Goal: Information Seeking & Learning: Learn about a topic

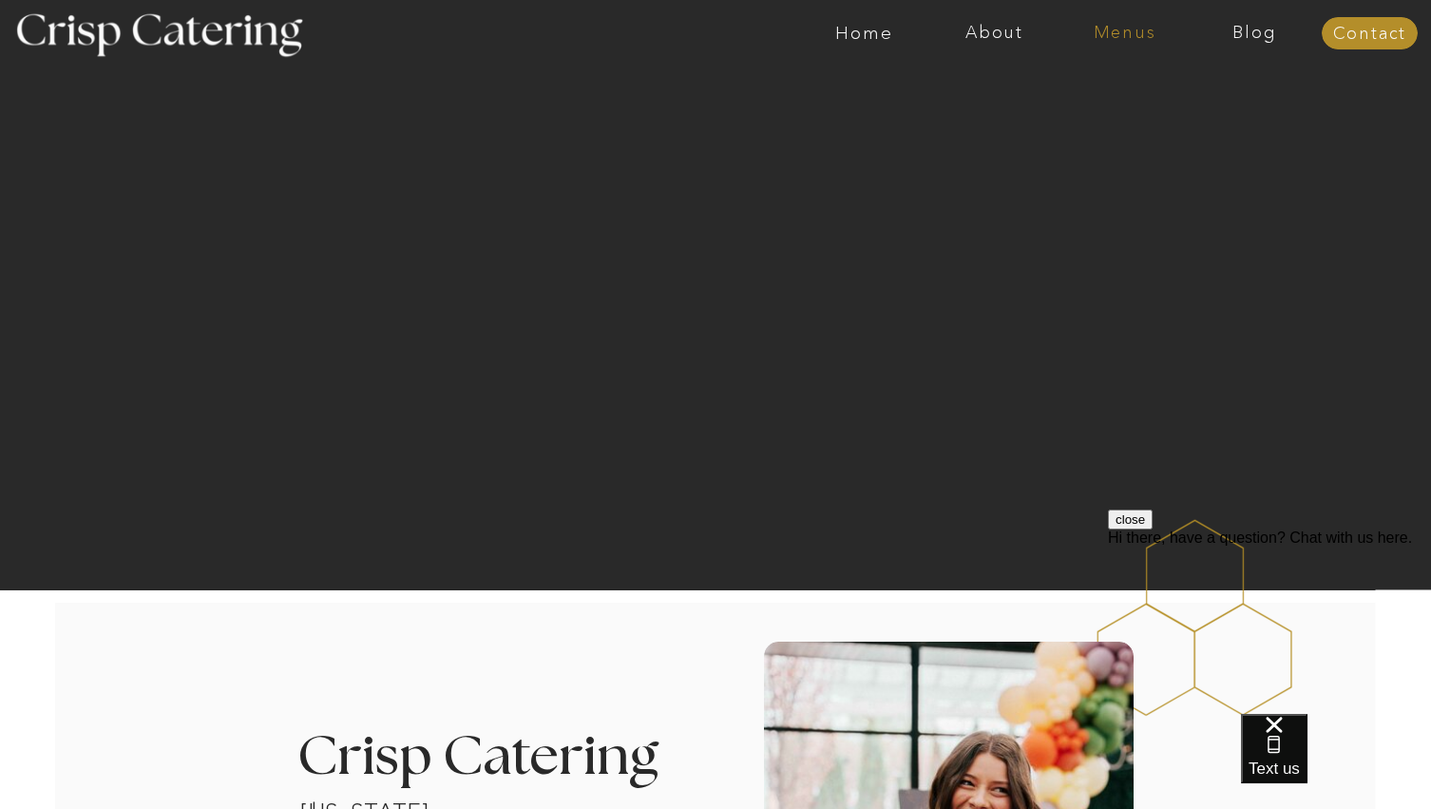
click at [1099, 40] on nav "Menus" at bounding box center [1125, 33] width 130 height 19
click at [1085, 113] on nav "Winter (Sep-Feb)" at bounding box center [1123, 112] width 156 height 18
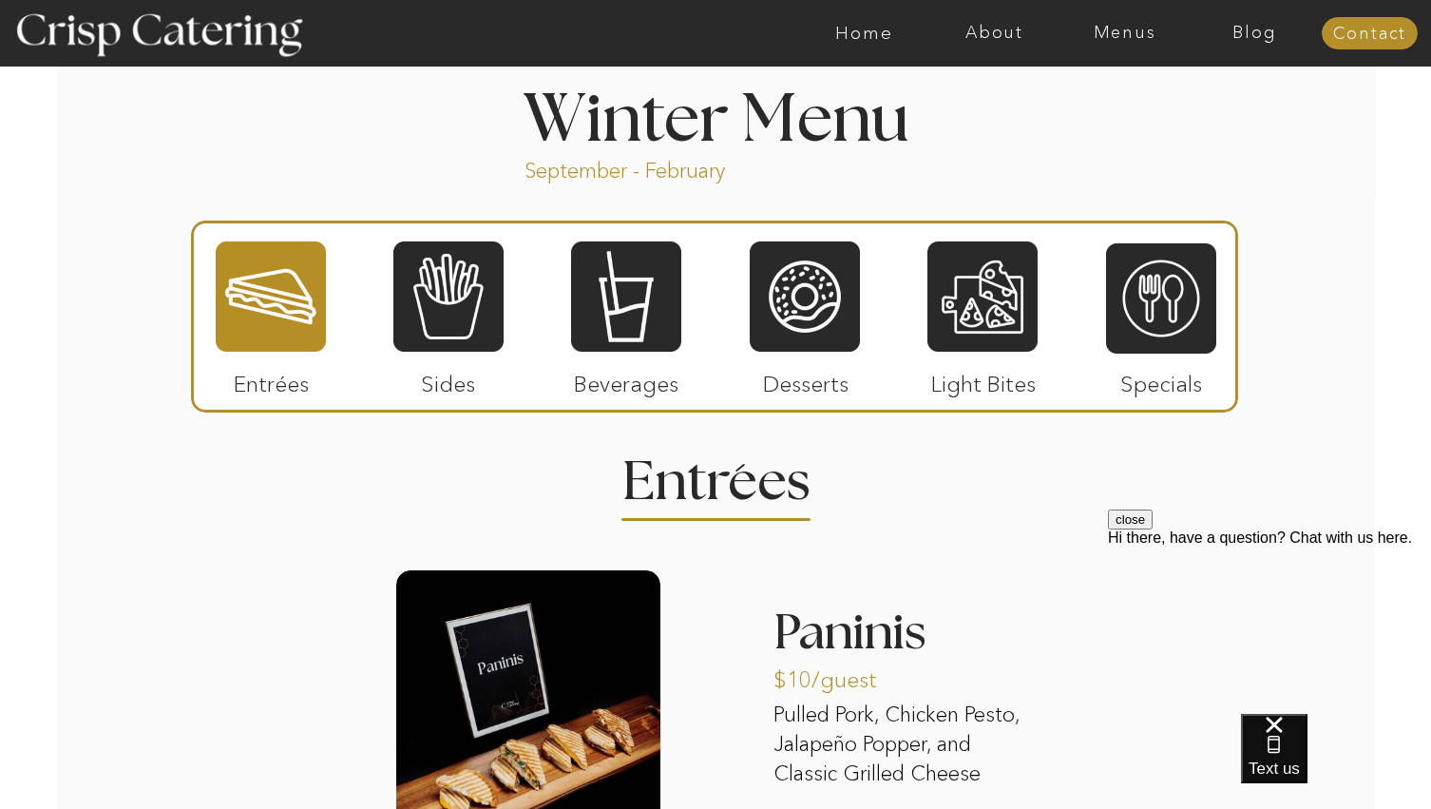
scroll to position [2186, 0]
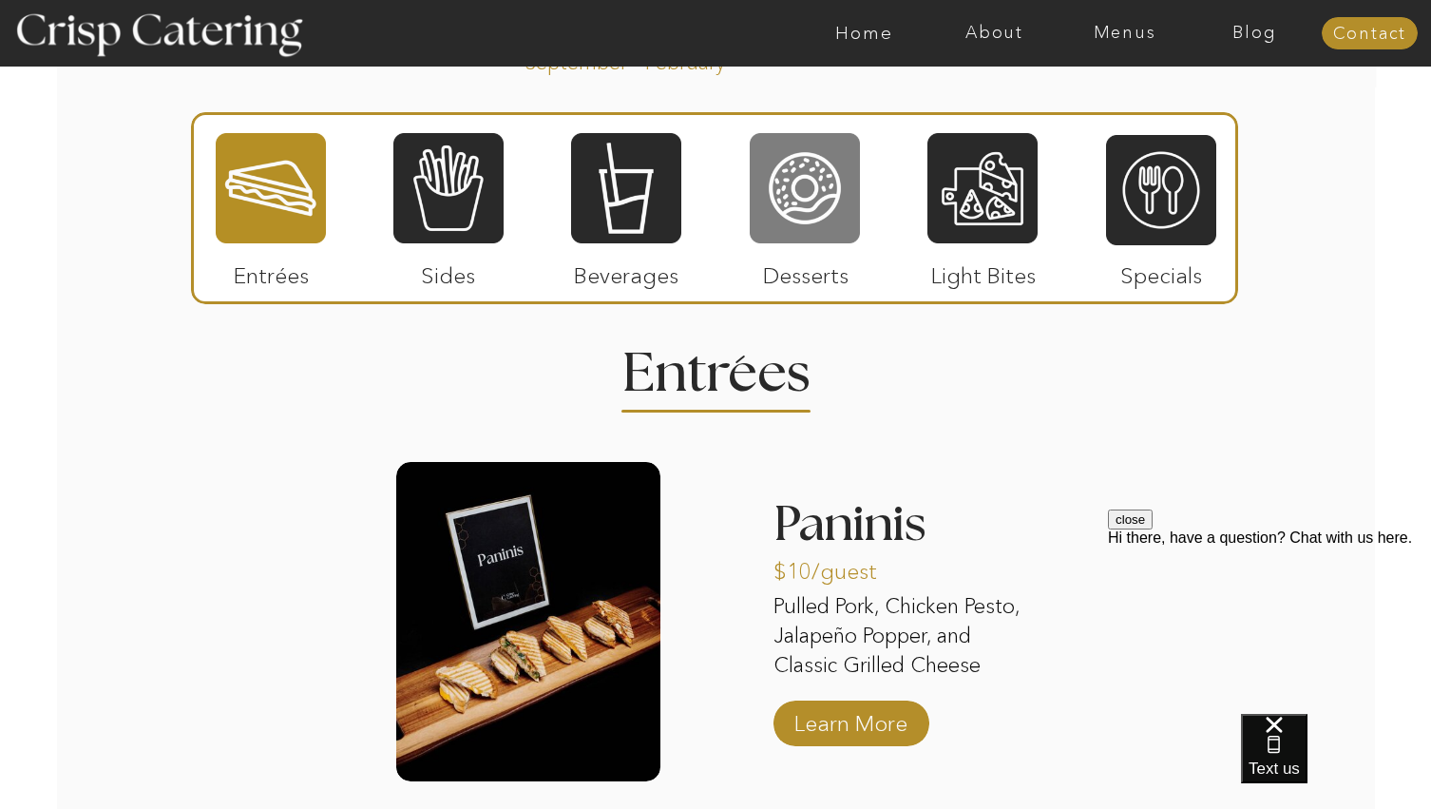
click at [787, 209] on div at bounding box center [805, 188] width 110 height 114
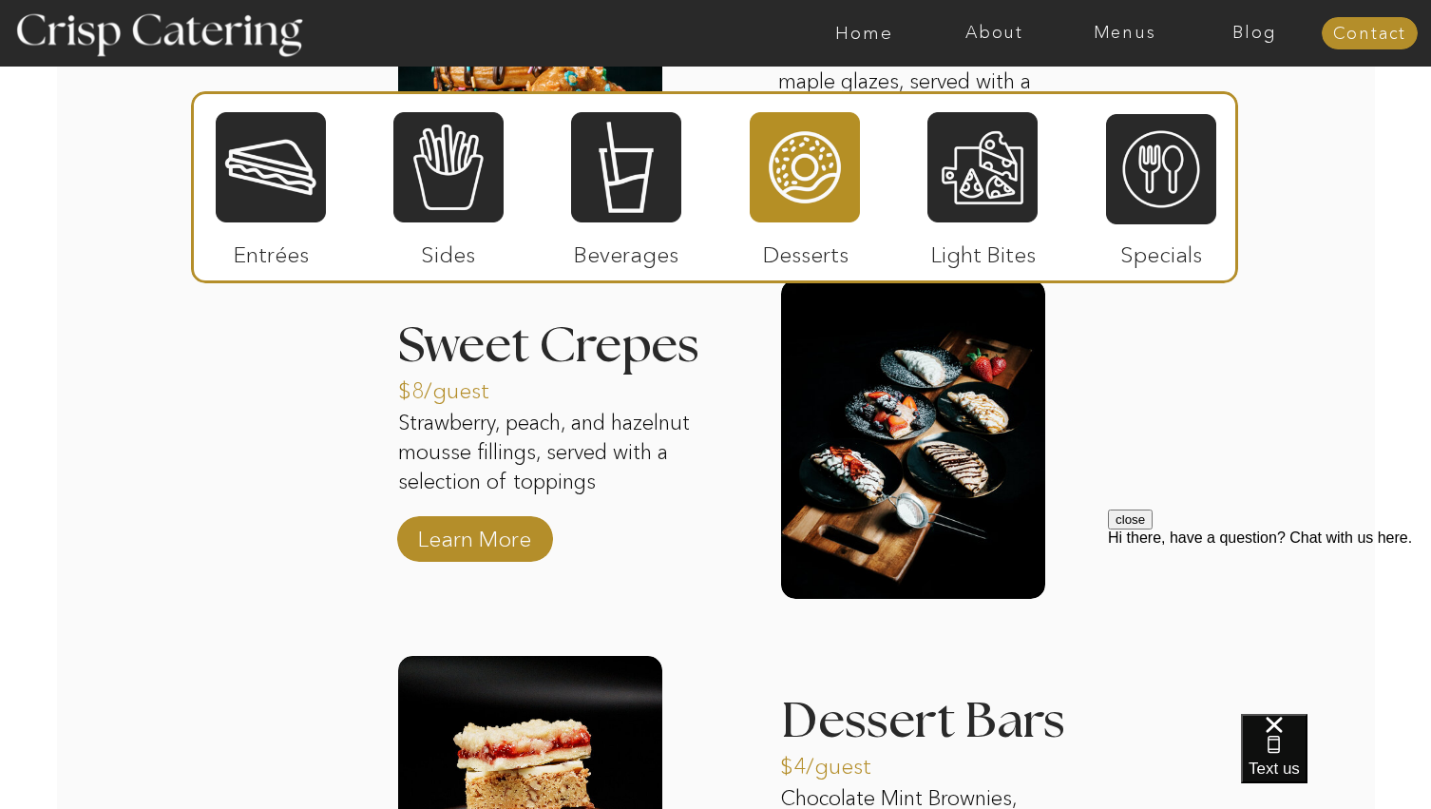
scroll to position [2756, 0]
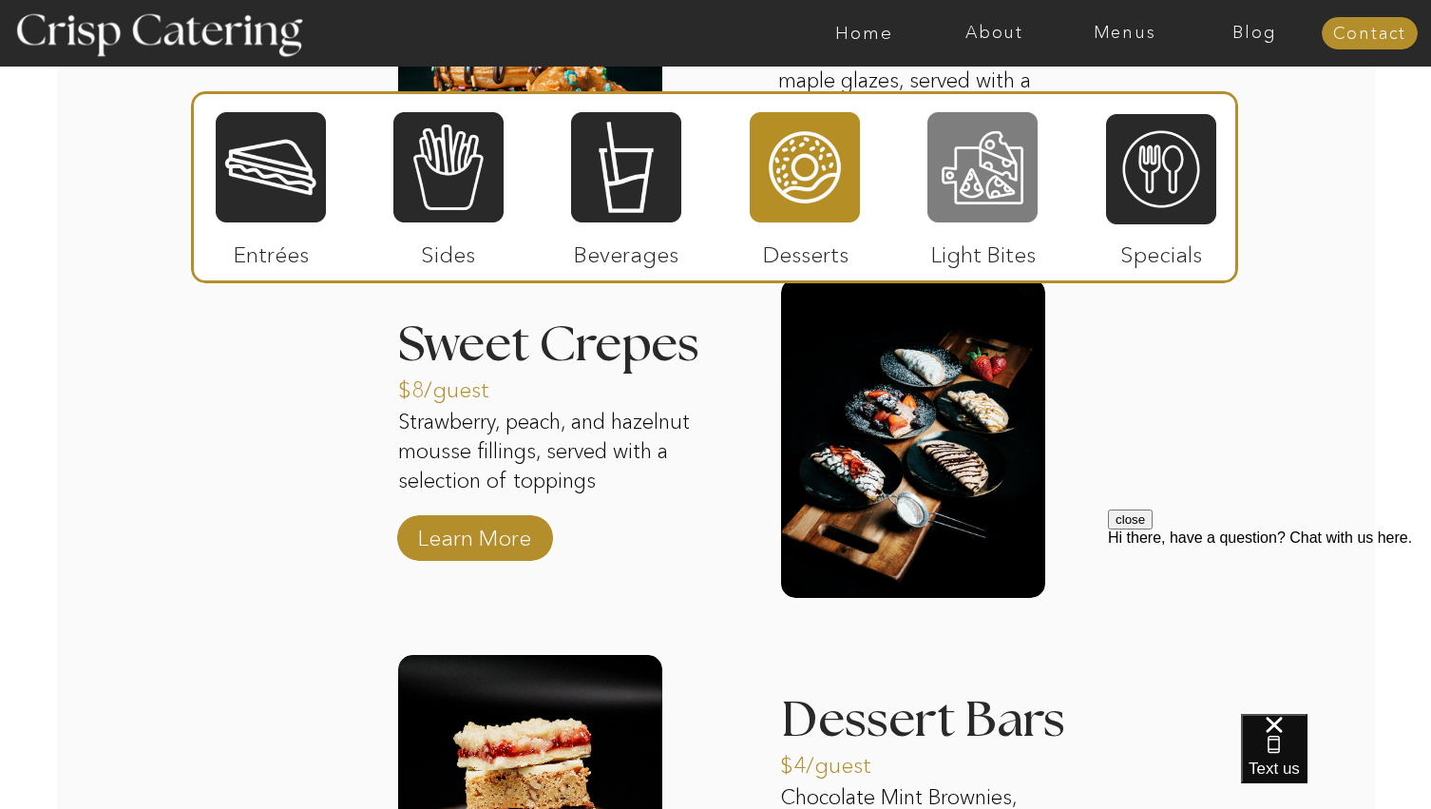
click at [995, 156] on div at bounding box center [982, 167] width 110 height 114
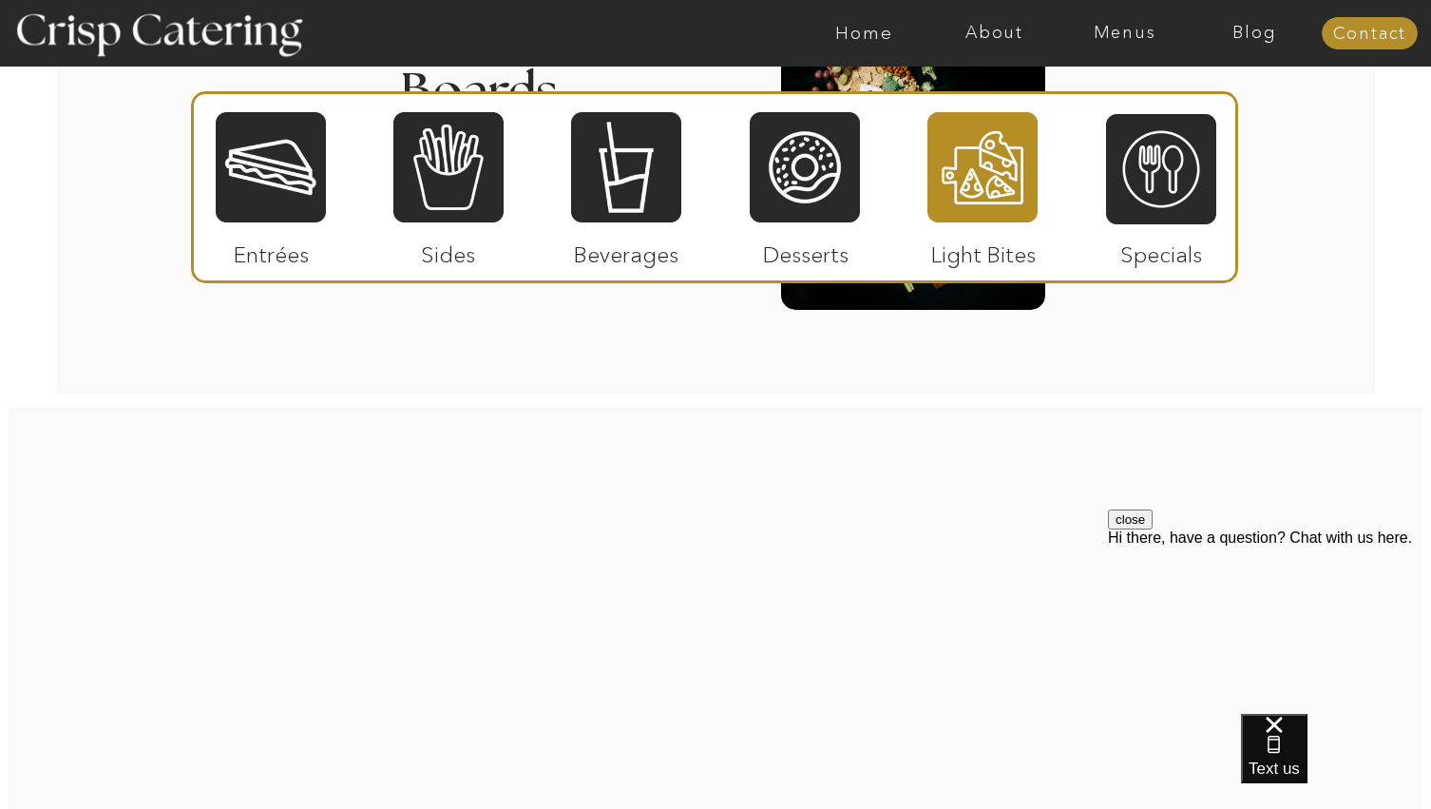
scroll to position [2661, 0]
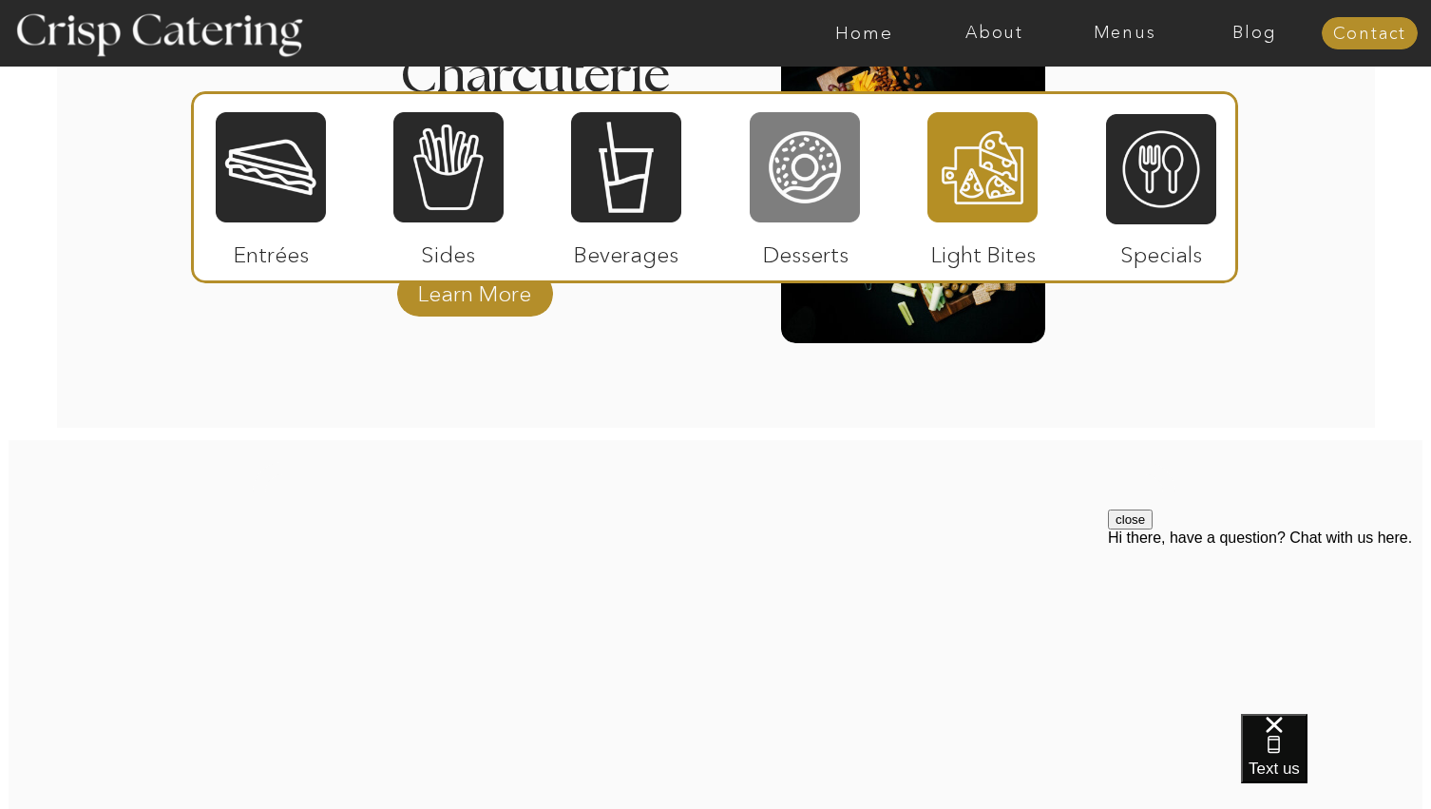
click at [812, 177] on div at bounding box center [805, 167] width 110 height 114
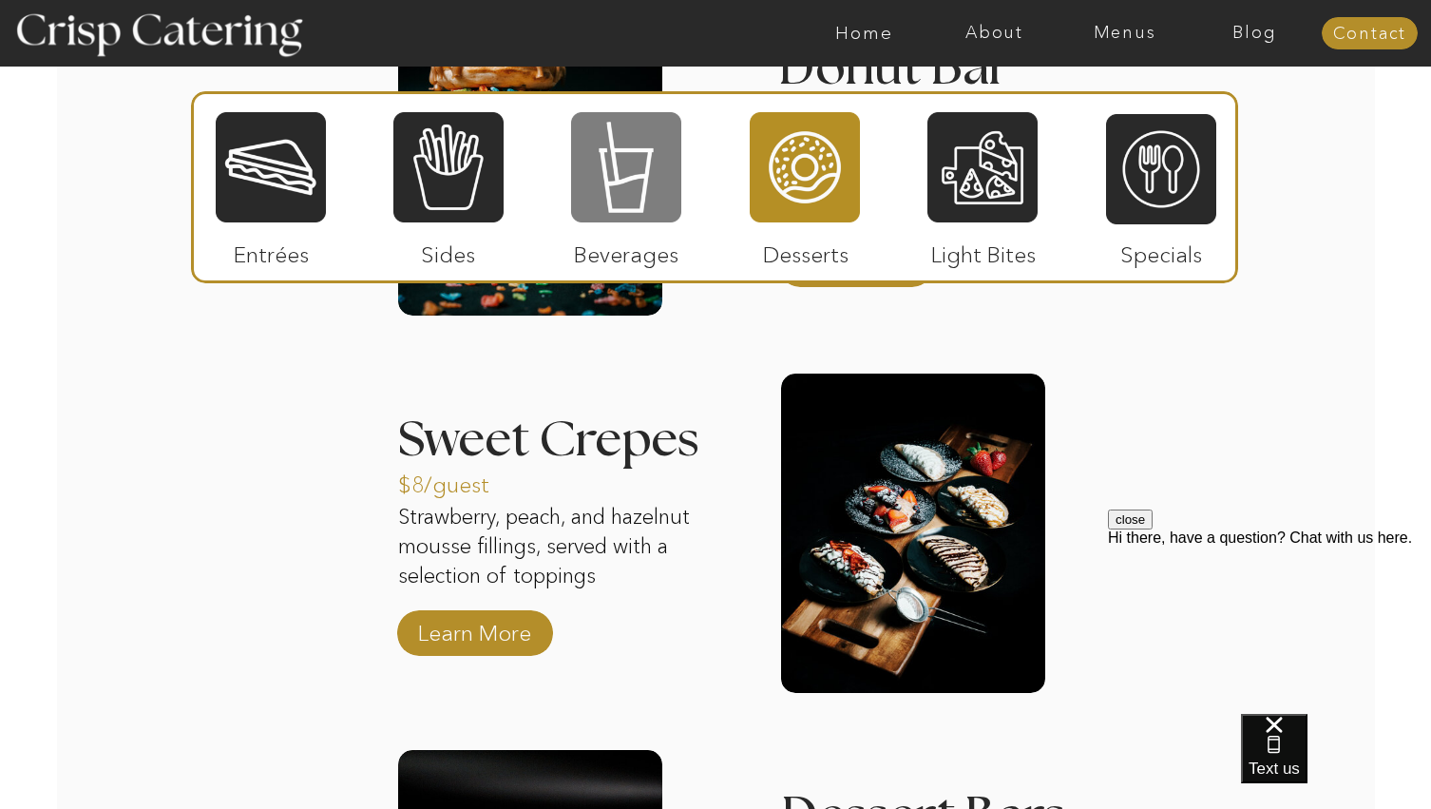
click at [624, 189] on div at bounding box center [626, 167] width 110 height 114
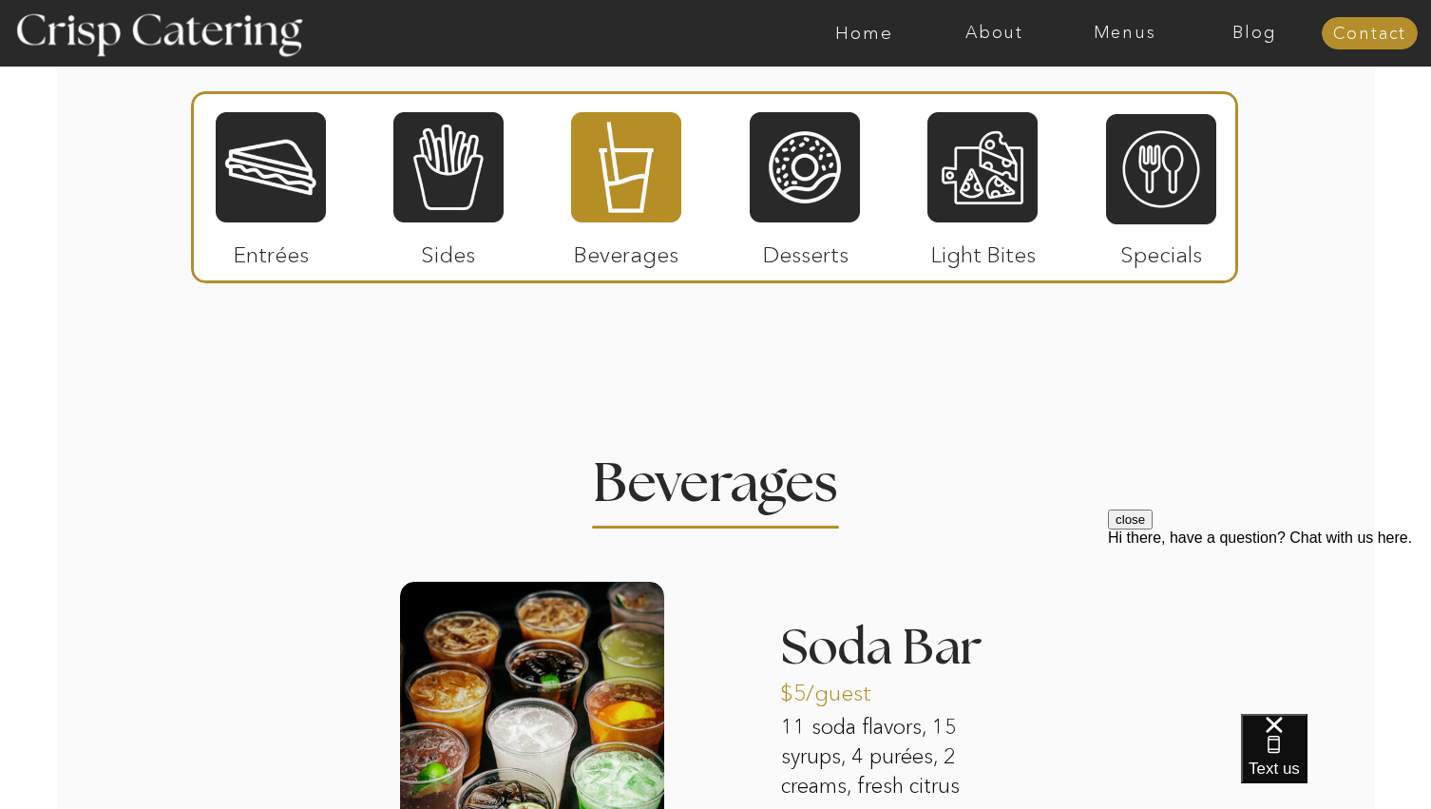
scroll to position [1900, 0]
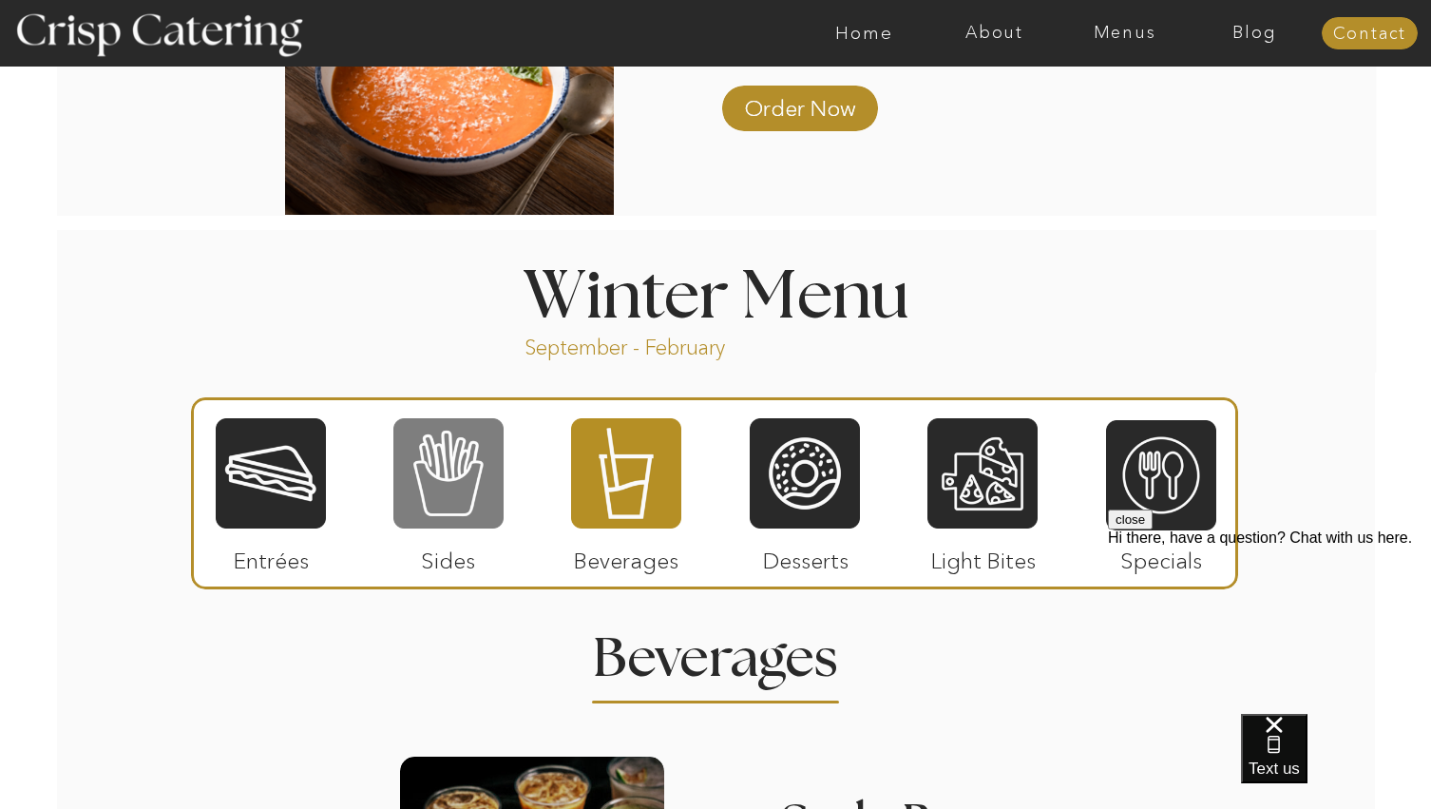
click at [475, 466] on div at bounding box center [448, 473] width 110 height 114
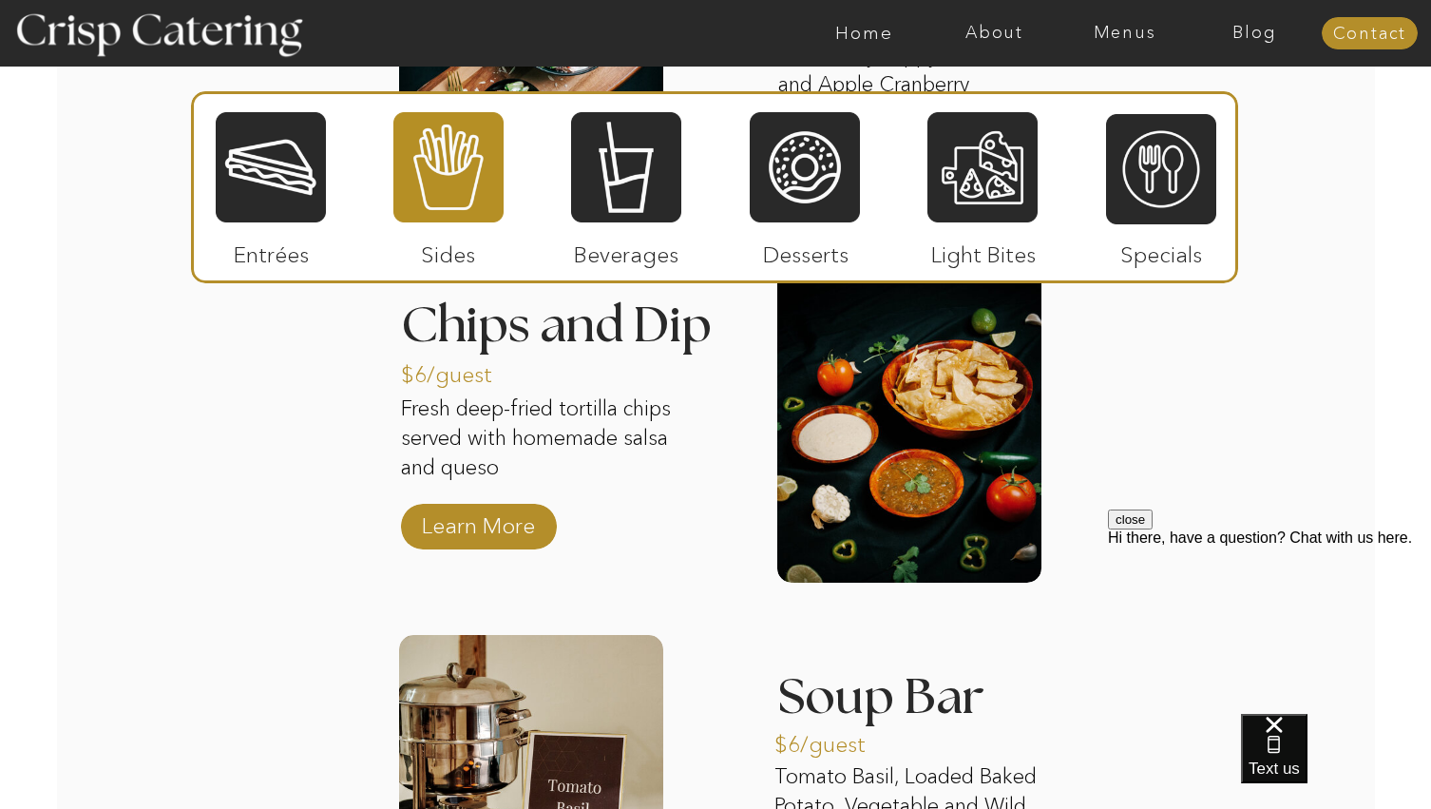
scroll to position [3516, 0]
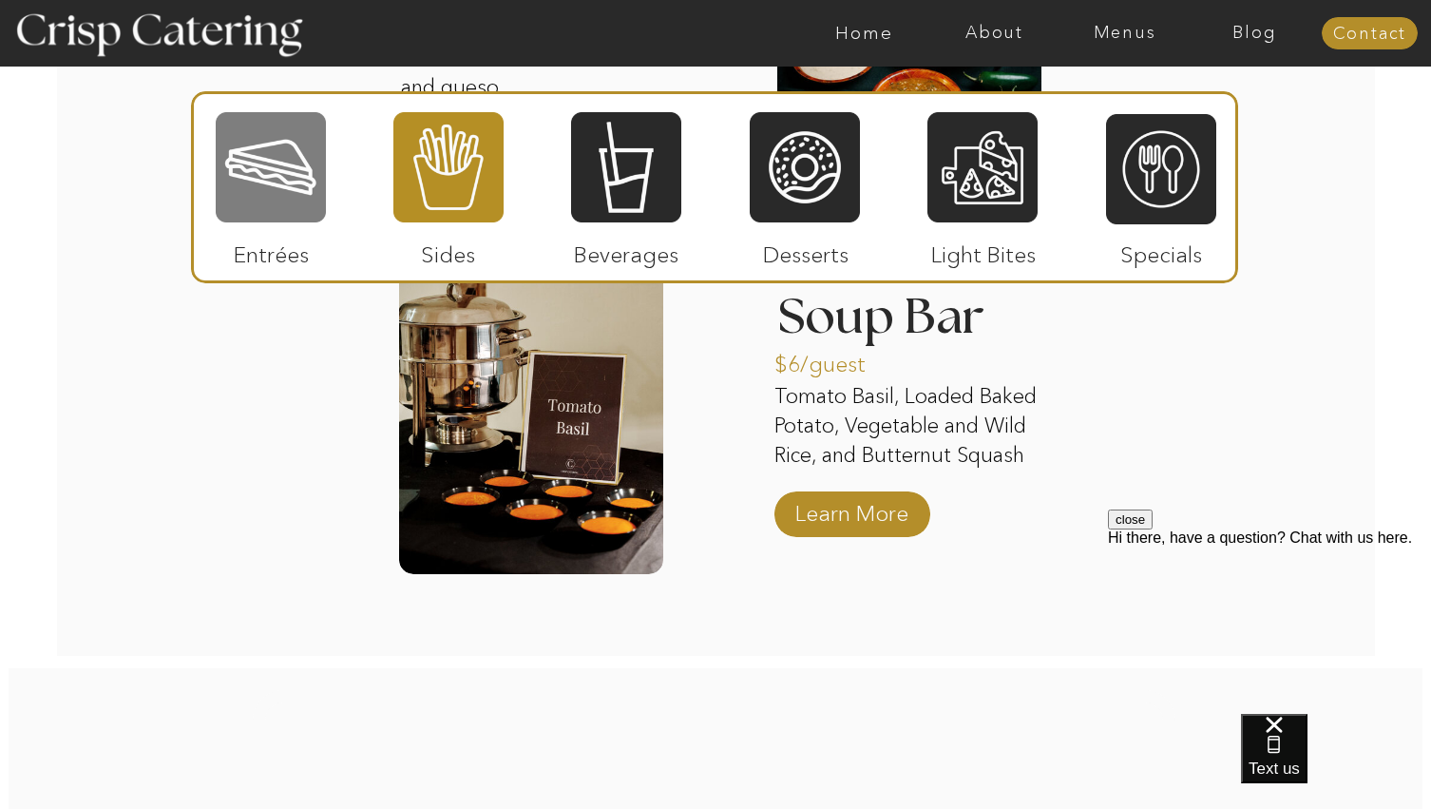
click at [263, 163] on div at bounding box center [271, 167] width 110 height 114
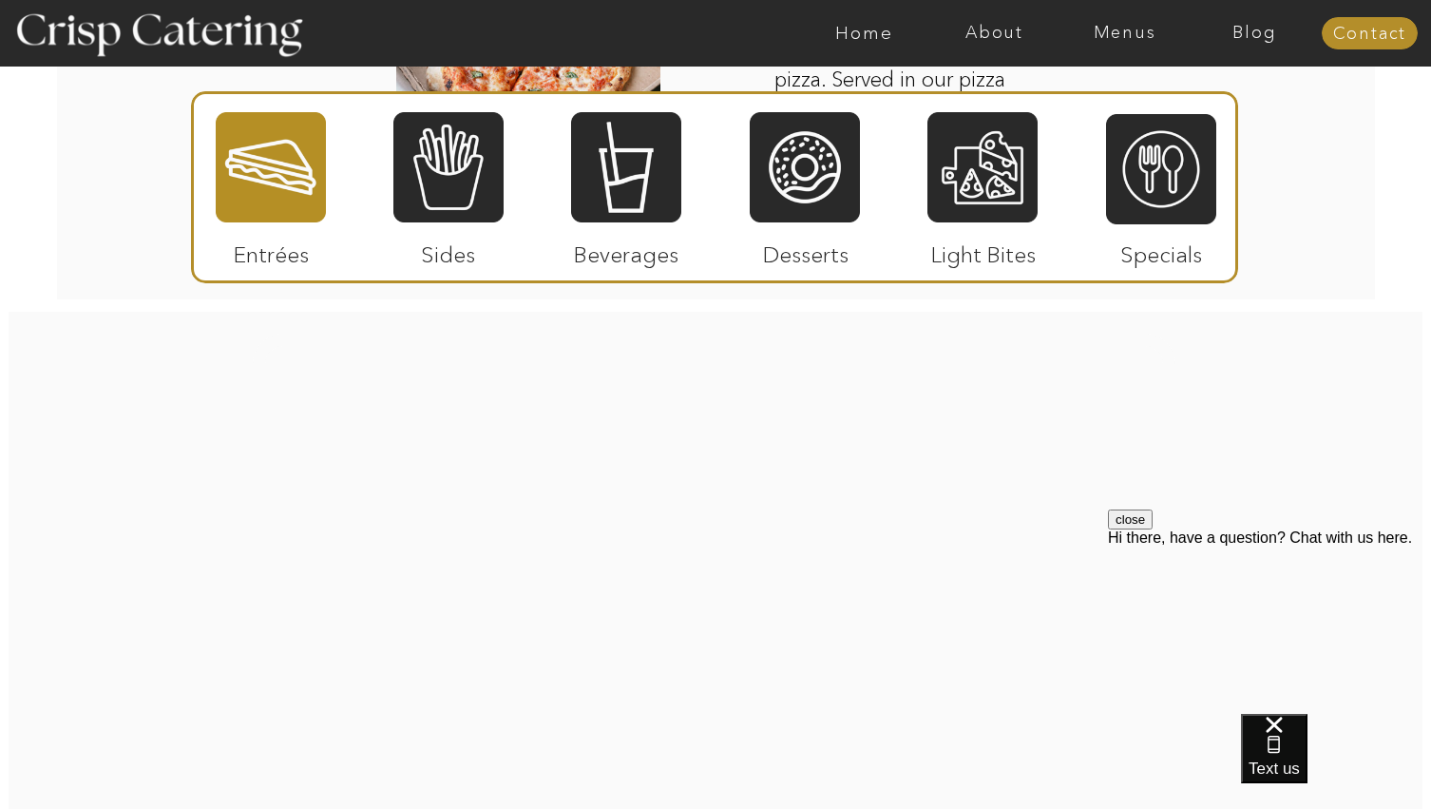
scroll to position [3326, 0]
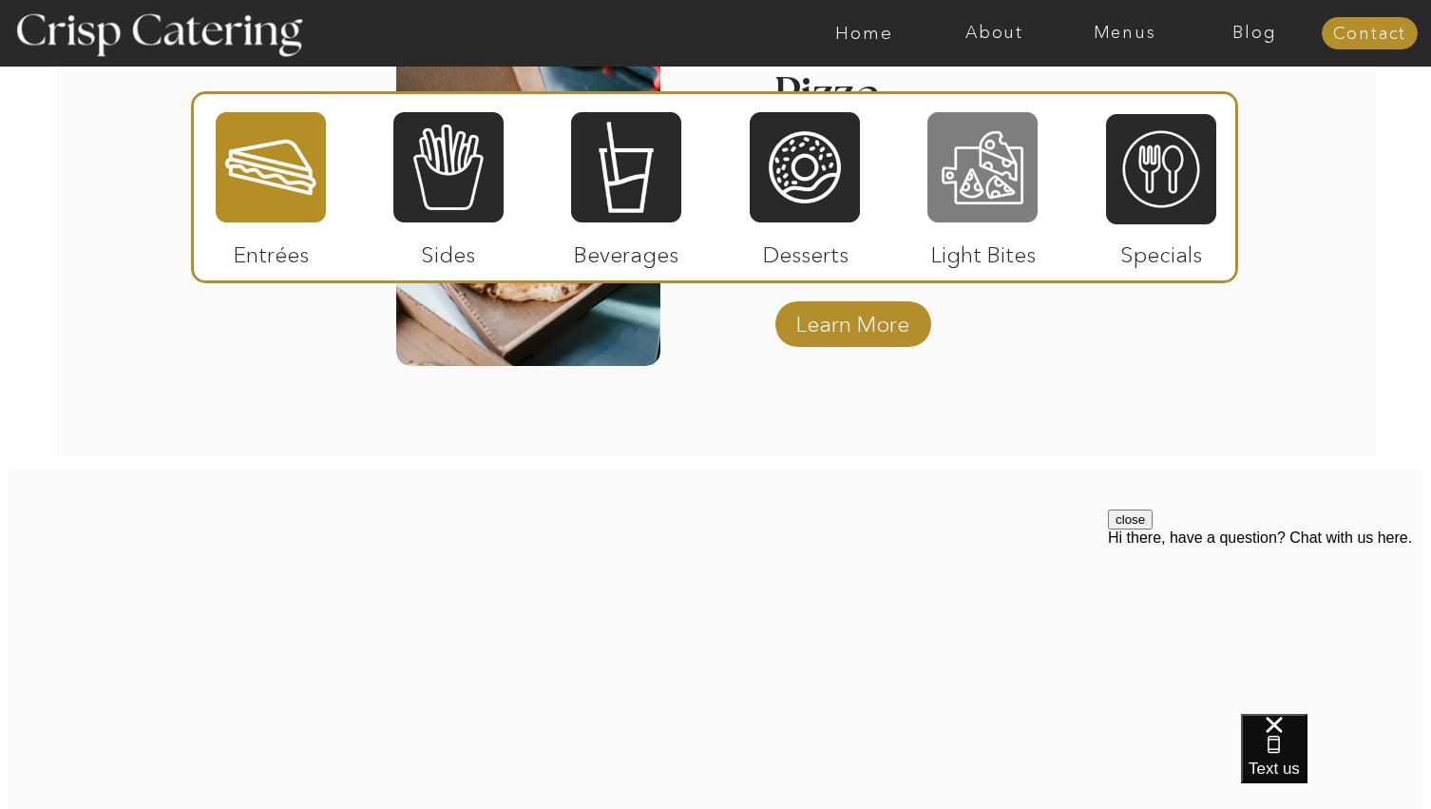
click at [993, 203] on div at bounding box center [982, 167] width 110 height 114
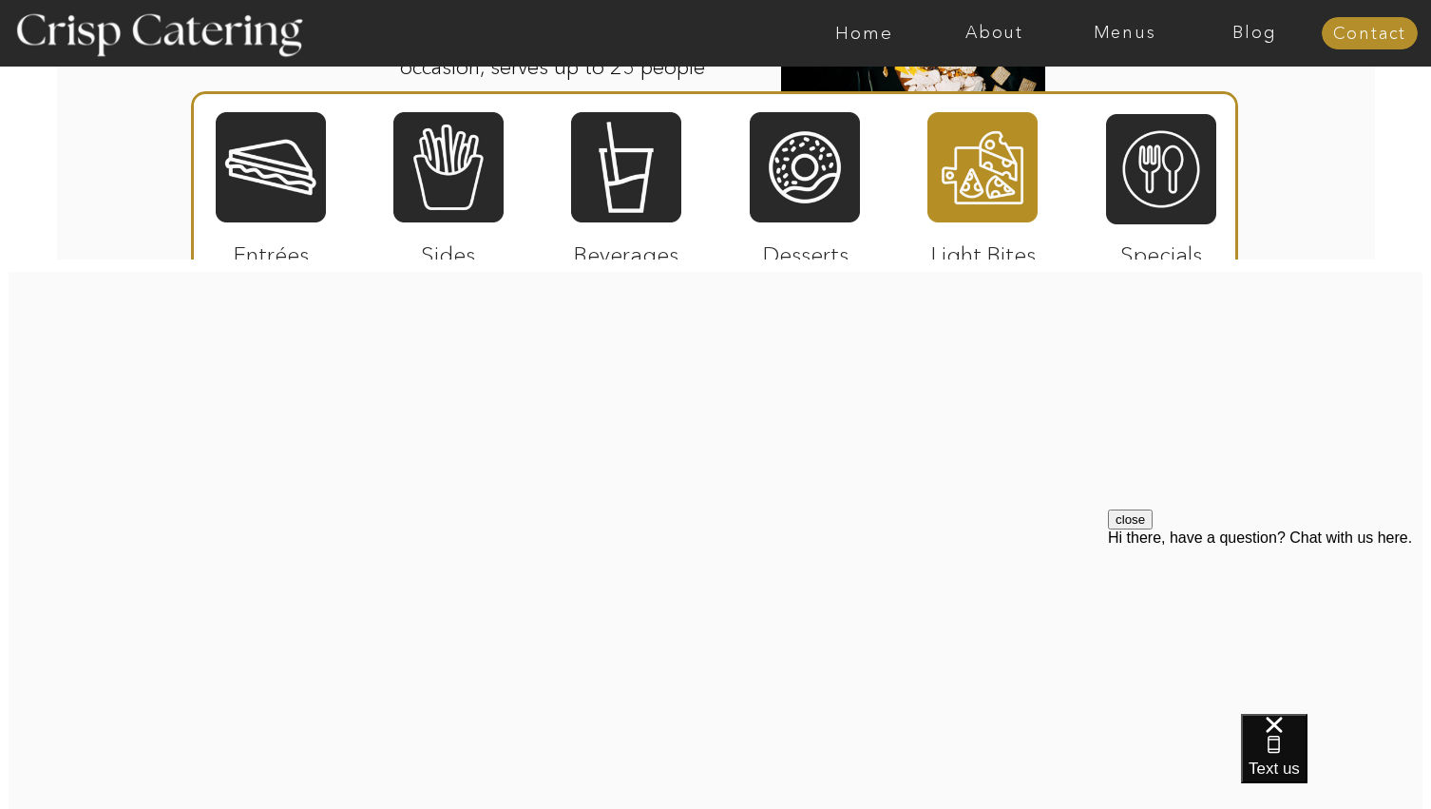
scroll to position [2756, 0]
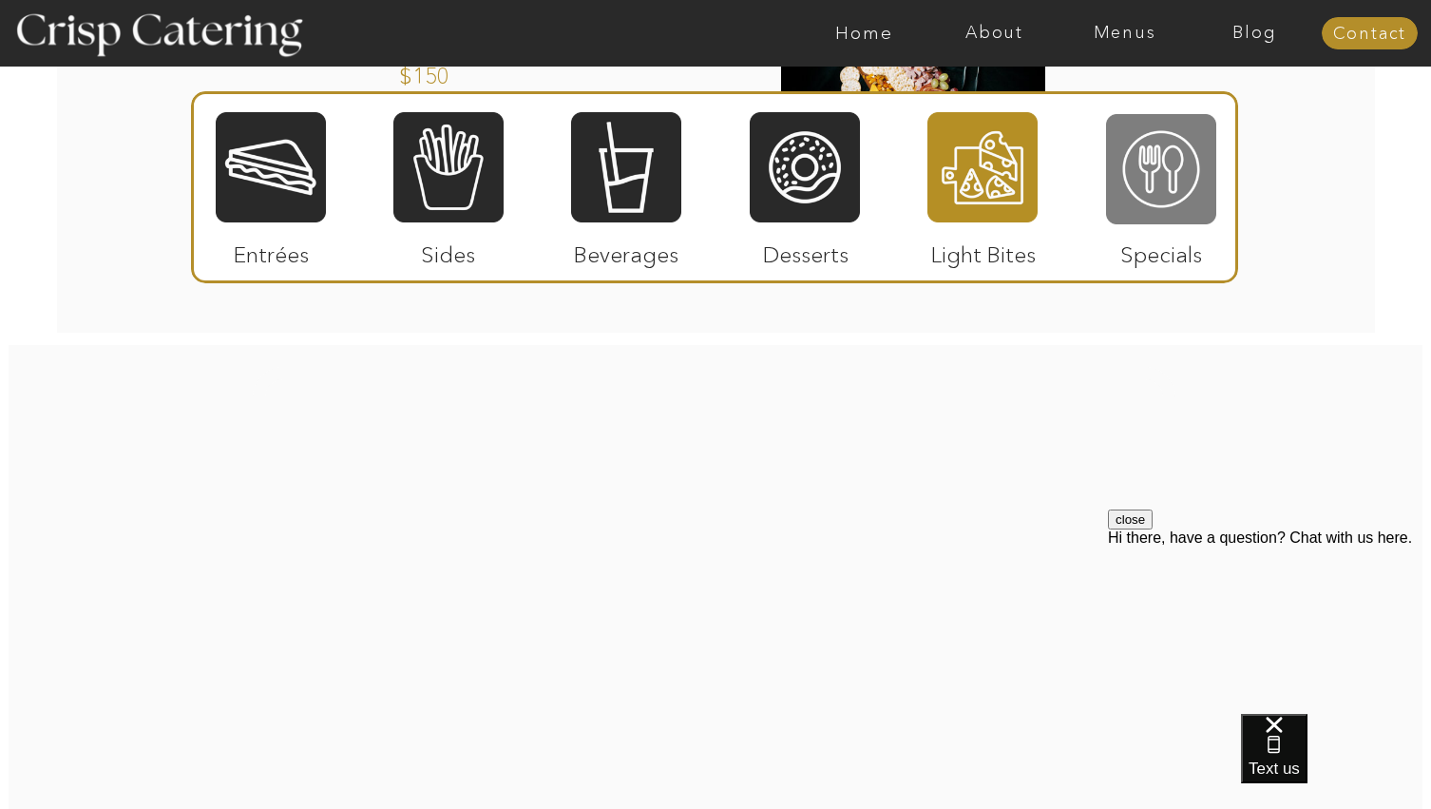
click at [1151, 187] on div at bounding box center [1161, 169] width 110 height 114
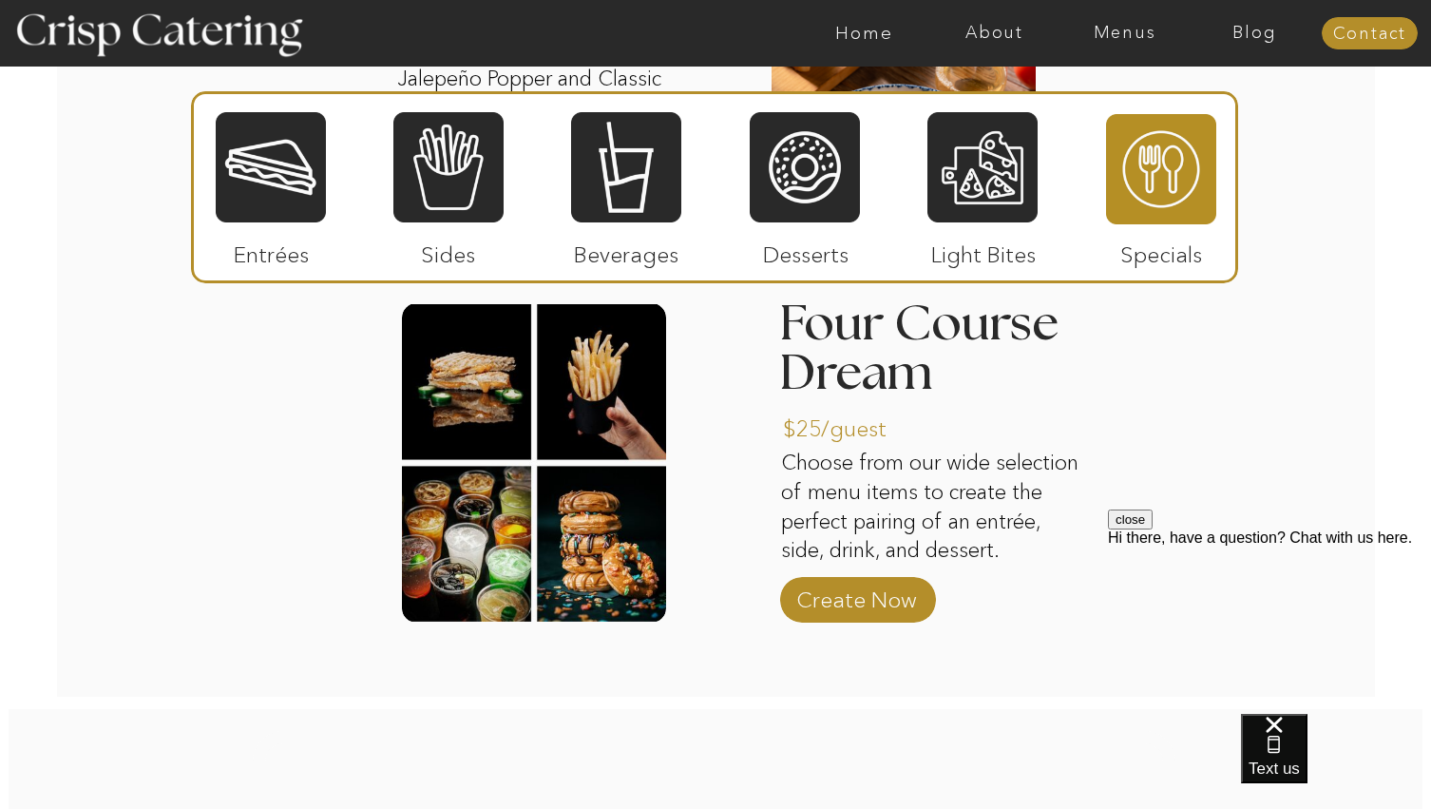
scroll to position [2661, 0]
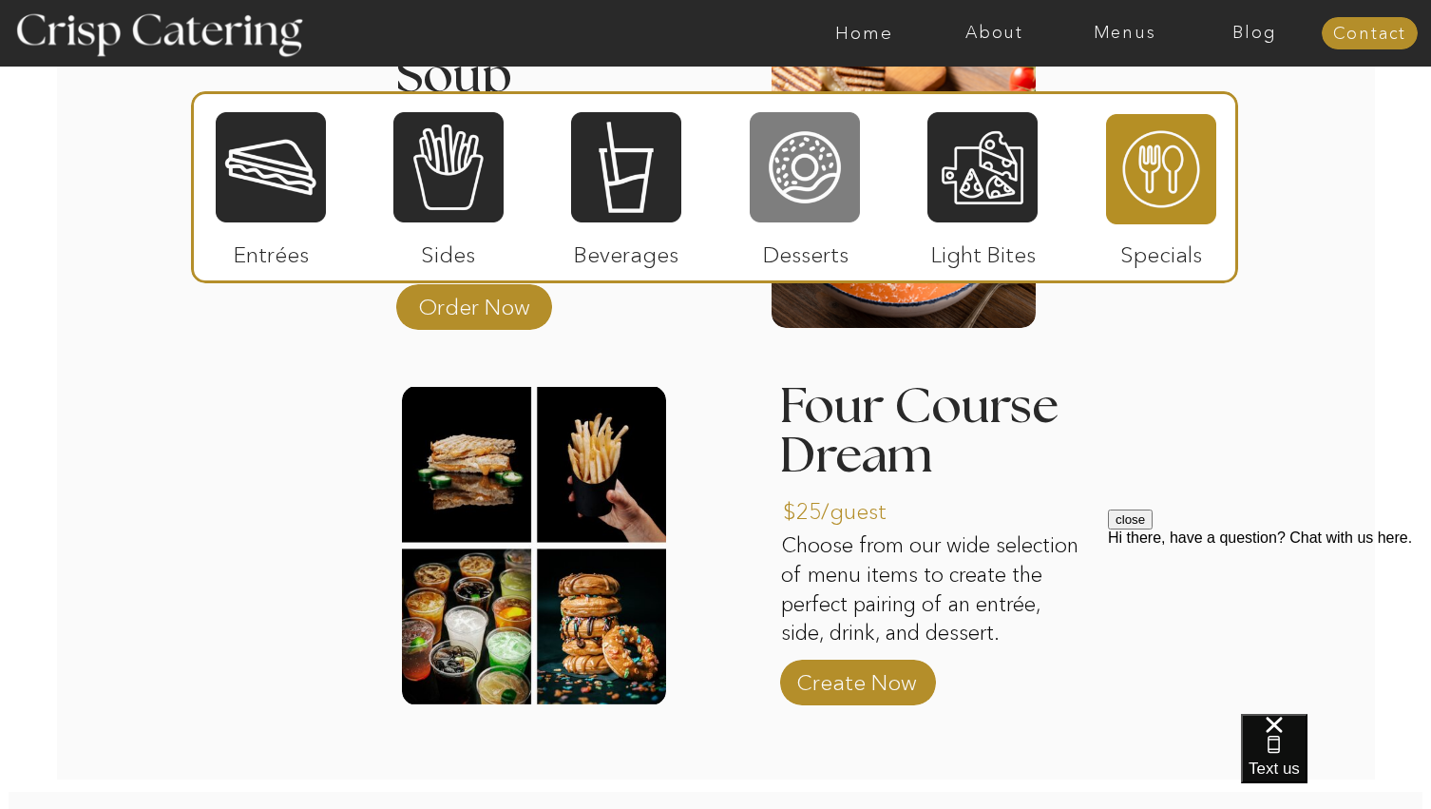
click at [785, 195] on div at bounding box center [805, 167] width 110 height 114
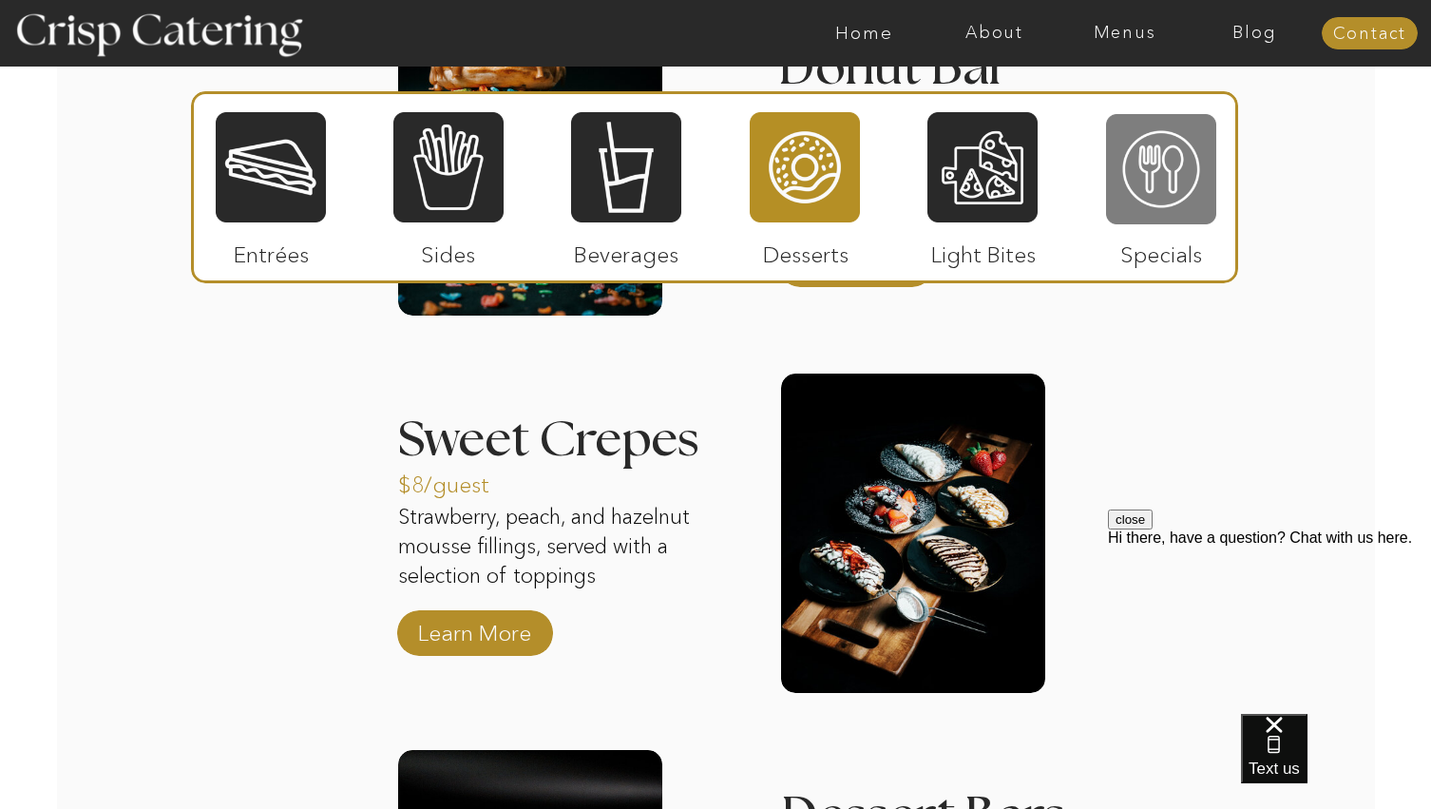
click at [1184, 145] on div at bounding box center [1161, 169] width 110 height 114
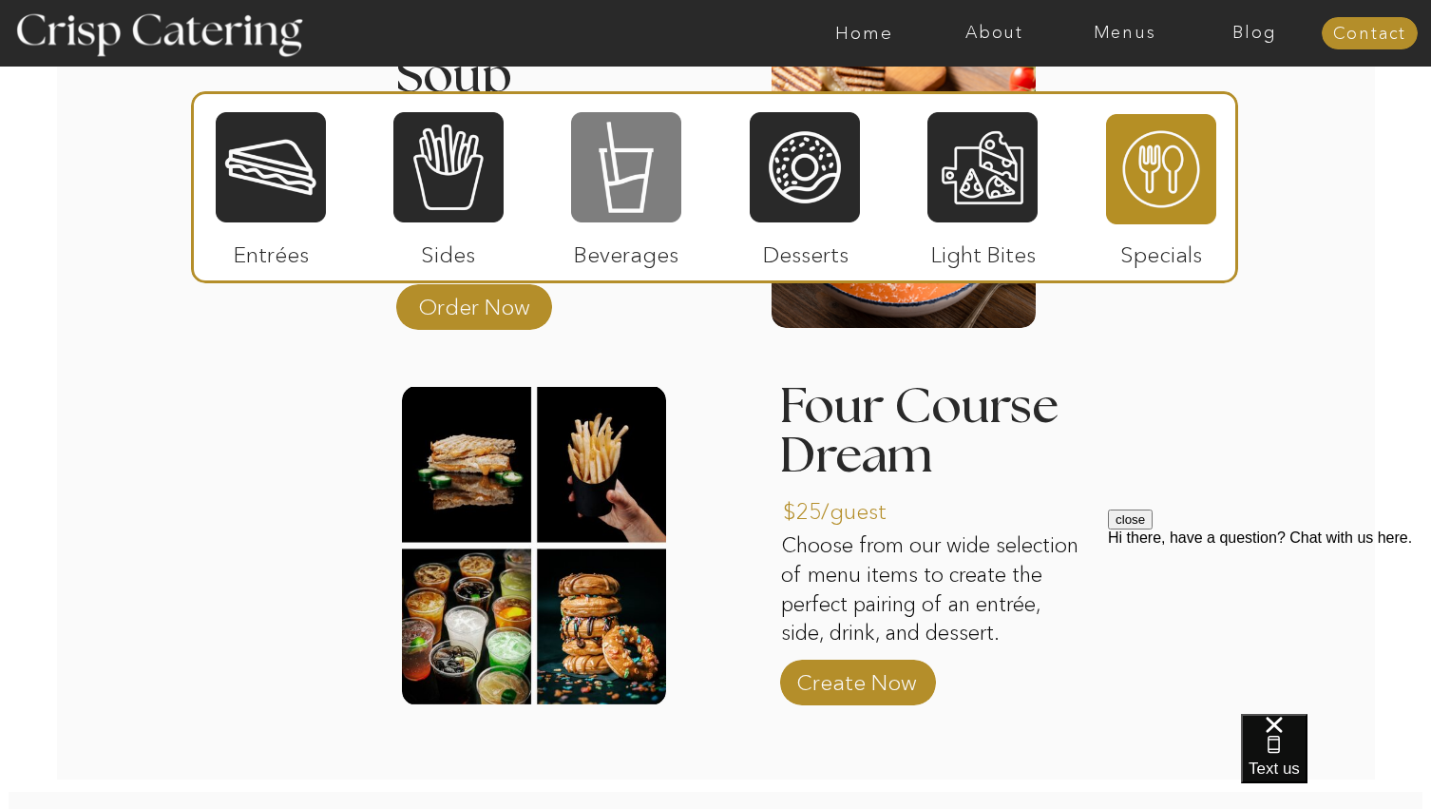
click at [582, 193] on div at bounding box center [626, 167] width 110 height 114
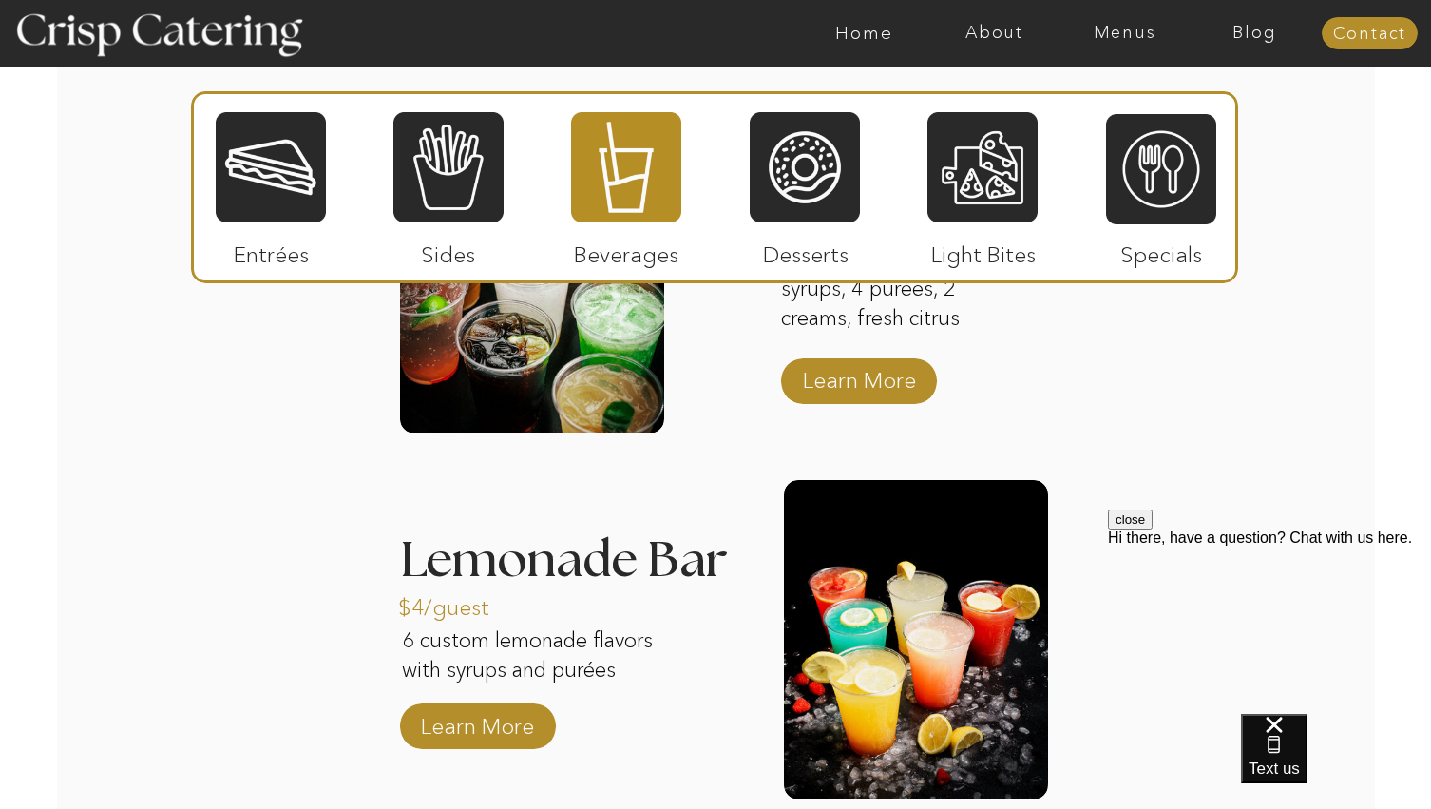
scroll to position [2566, 0]
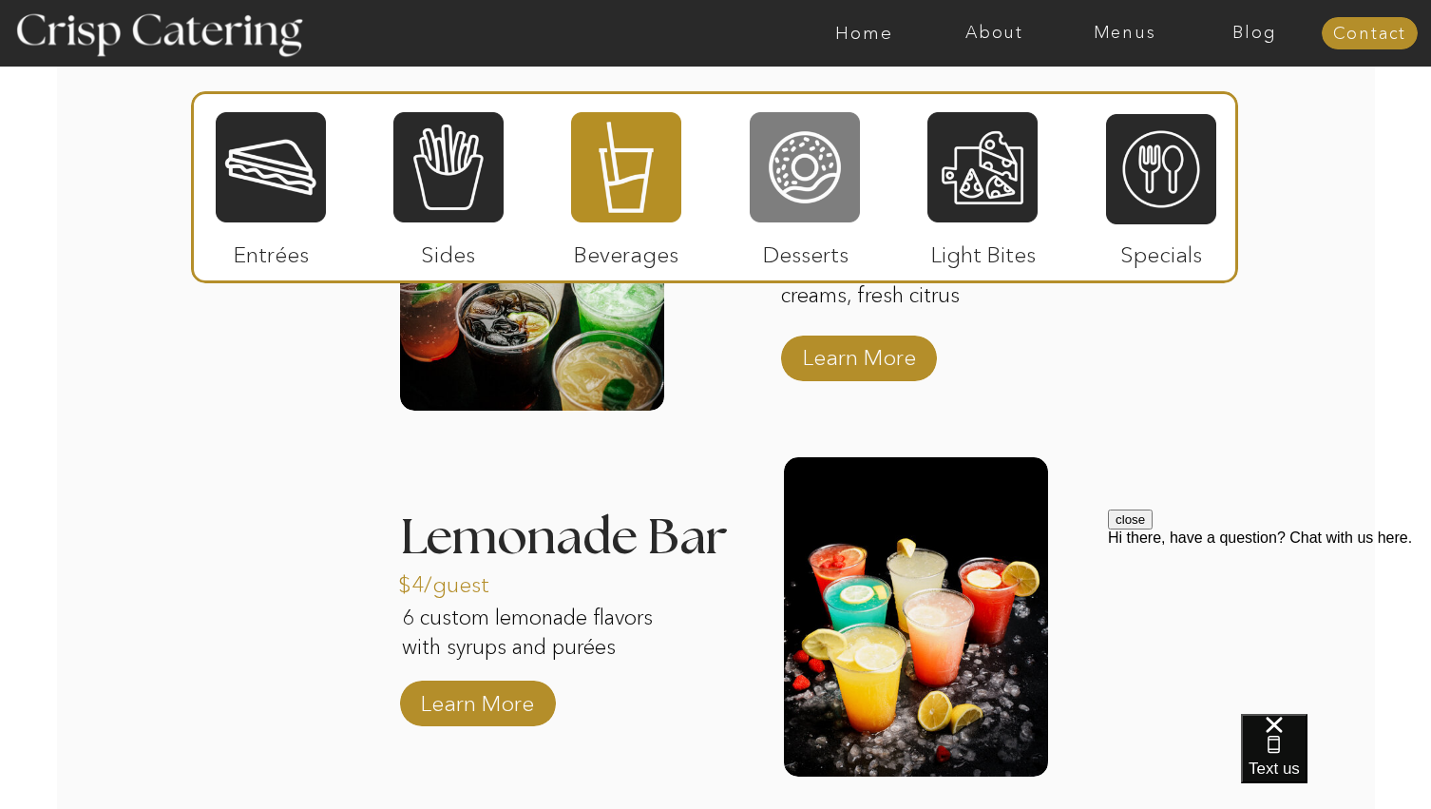
click at [768, 151] on div at bounding box center [805, 167] width 110 height 114
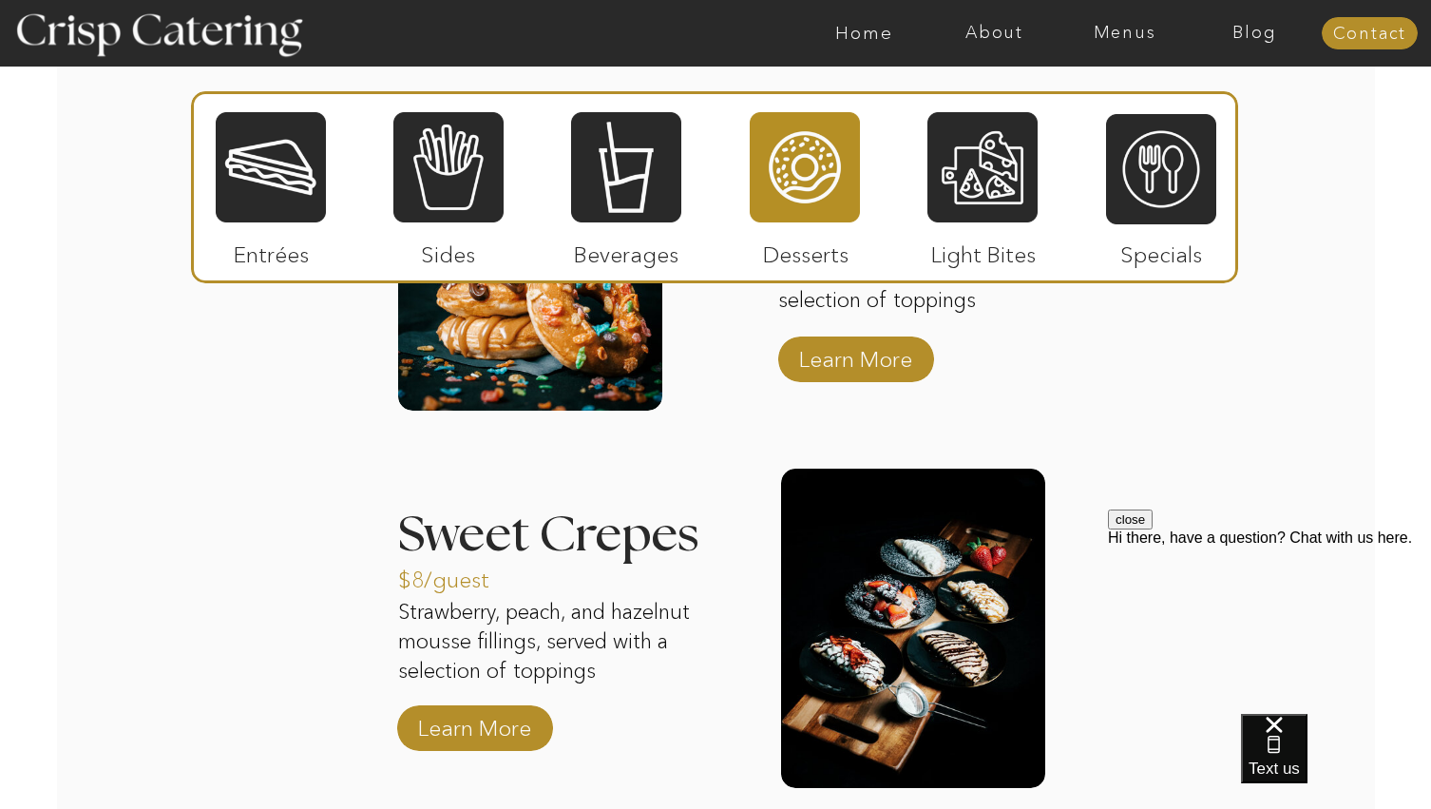
scroll to position [2661, 0]
